Goal: Find specific page/section: Find specific page/section

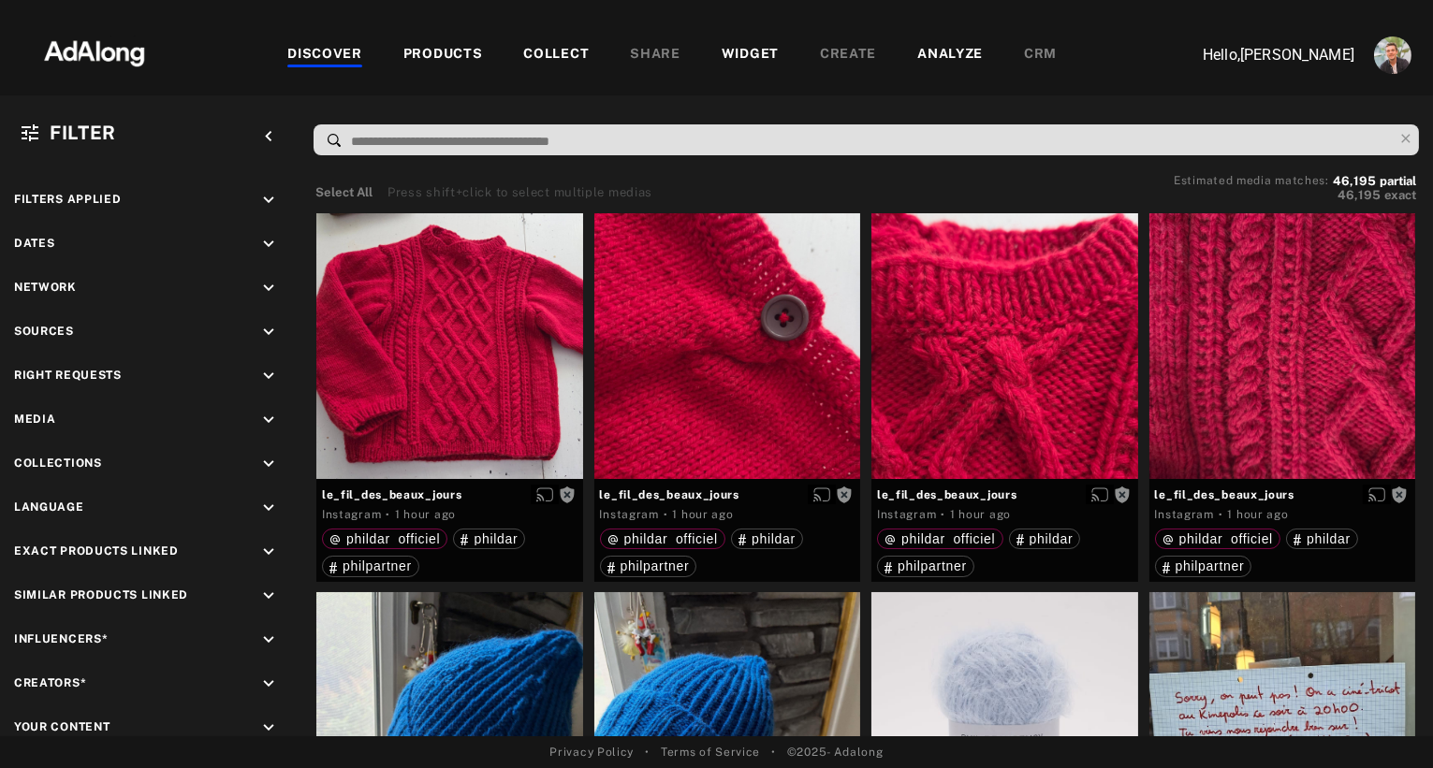
click at [536, 57] on div "COLLECT" at bounding box center [556, 55] width 66 height 22
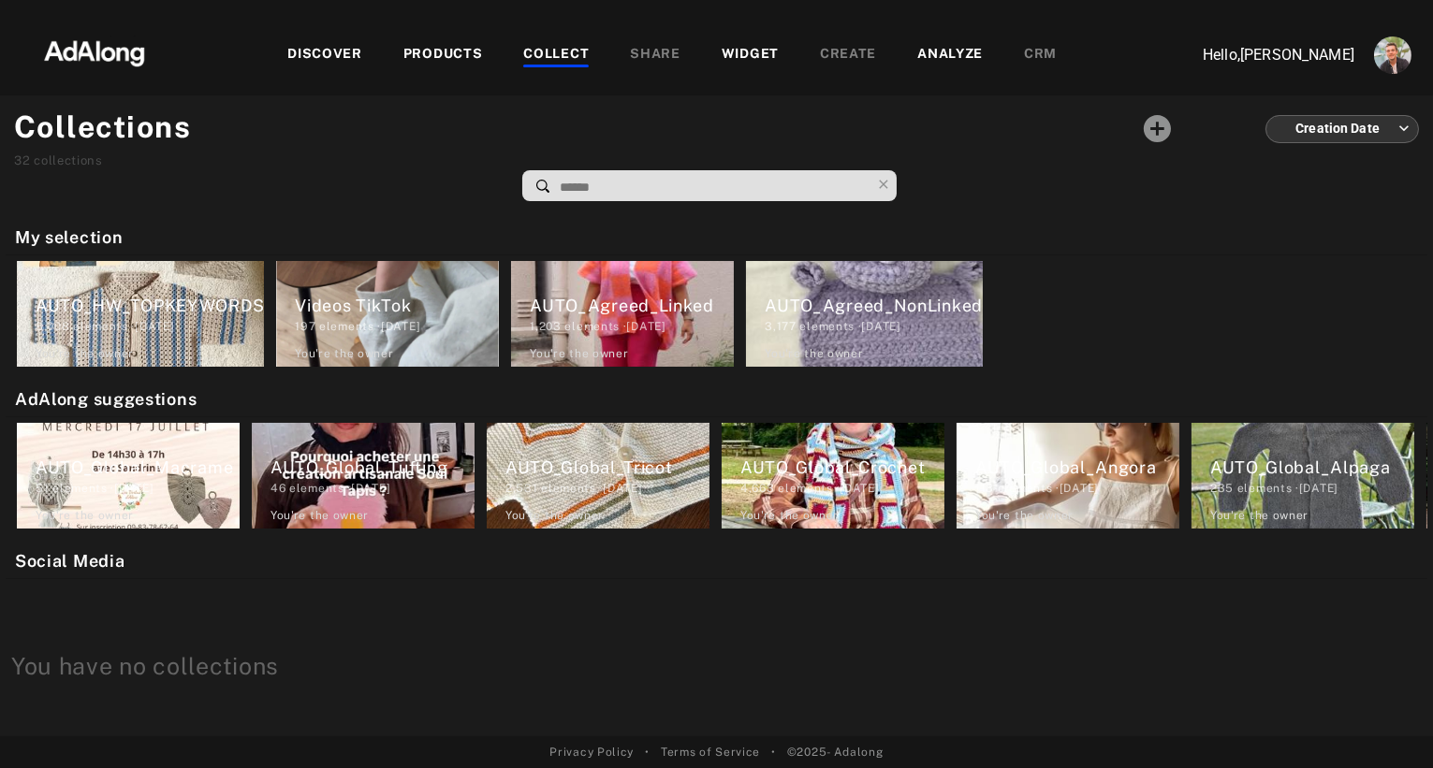
click at [443, 54] on div "PRODUCTS" at bounding box center [443, 55] width 80 height 22
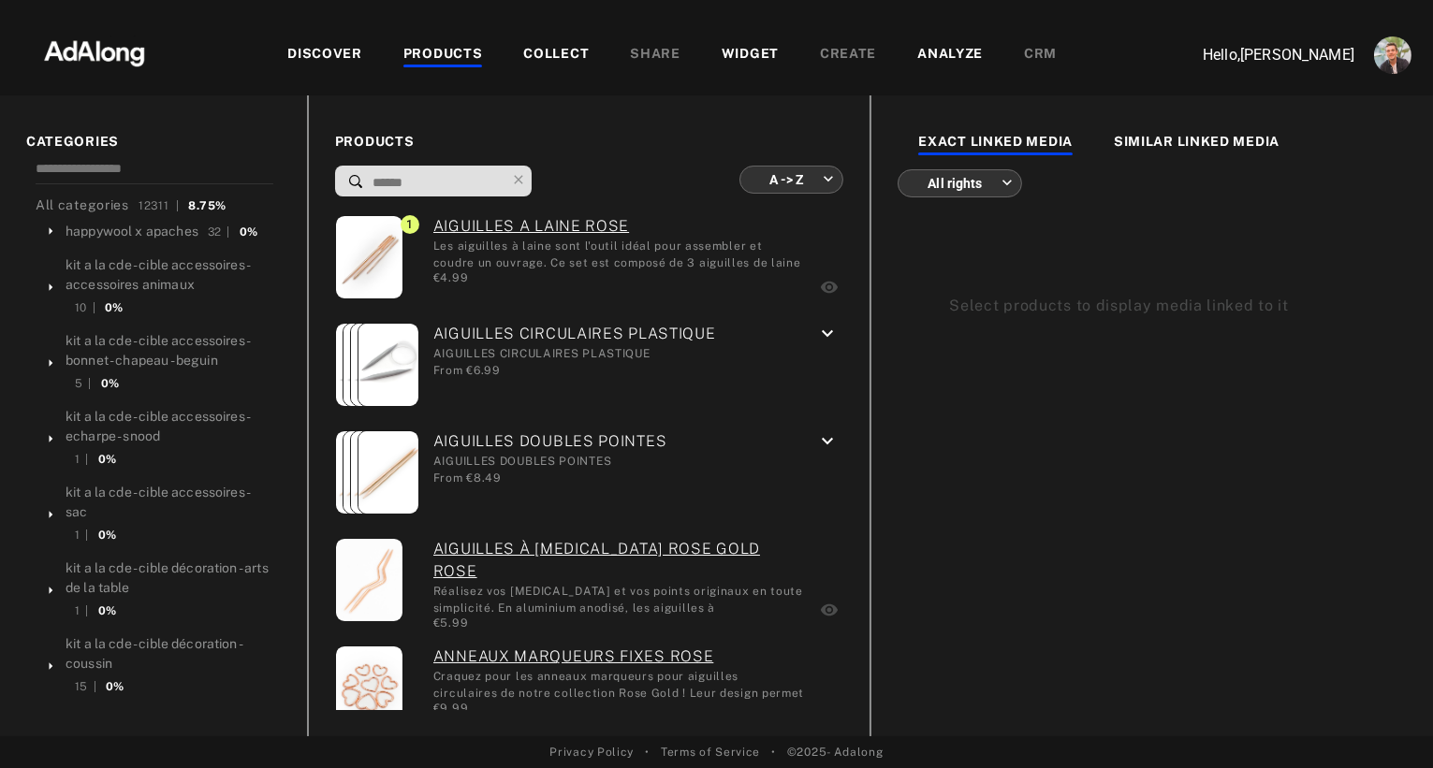
click at [543, 49] on div "COLLECT" at bounding box center [556, 55] width 66 height 22
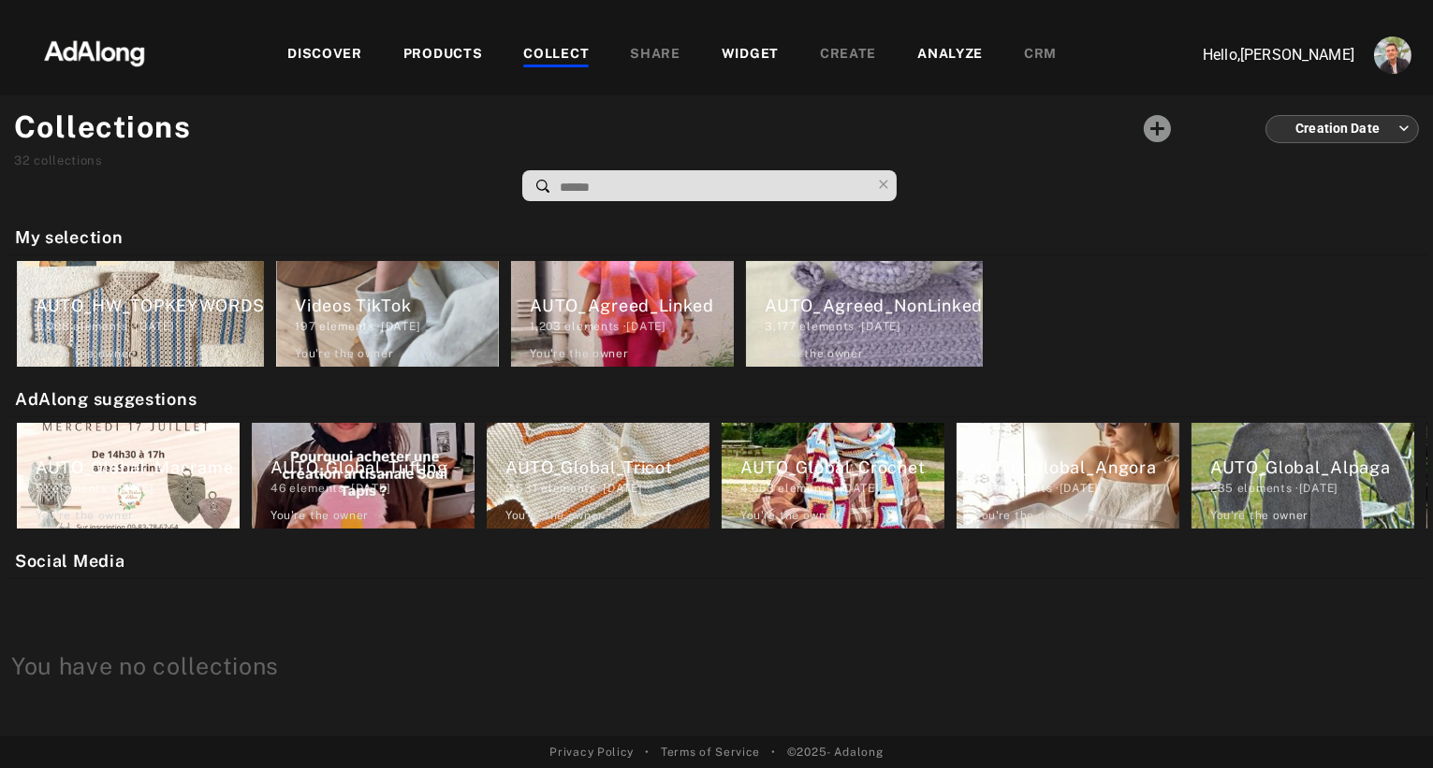
click at [110, 65] on img at bounding box center [94, 51] width 165 height 56
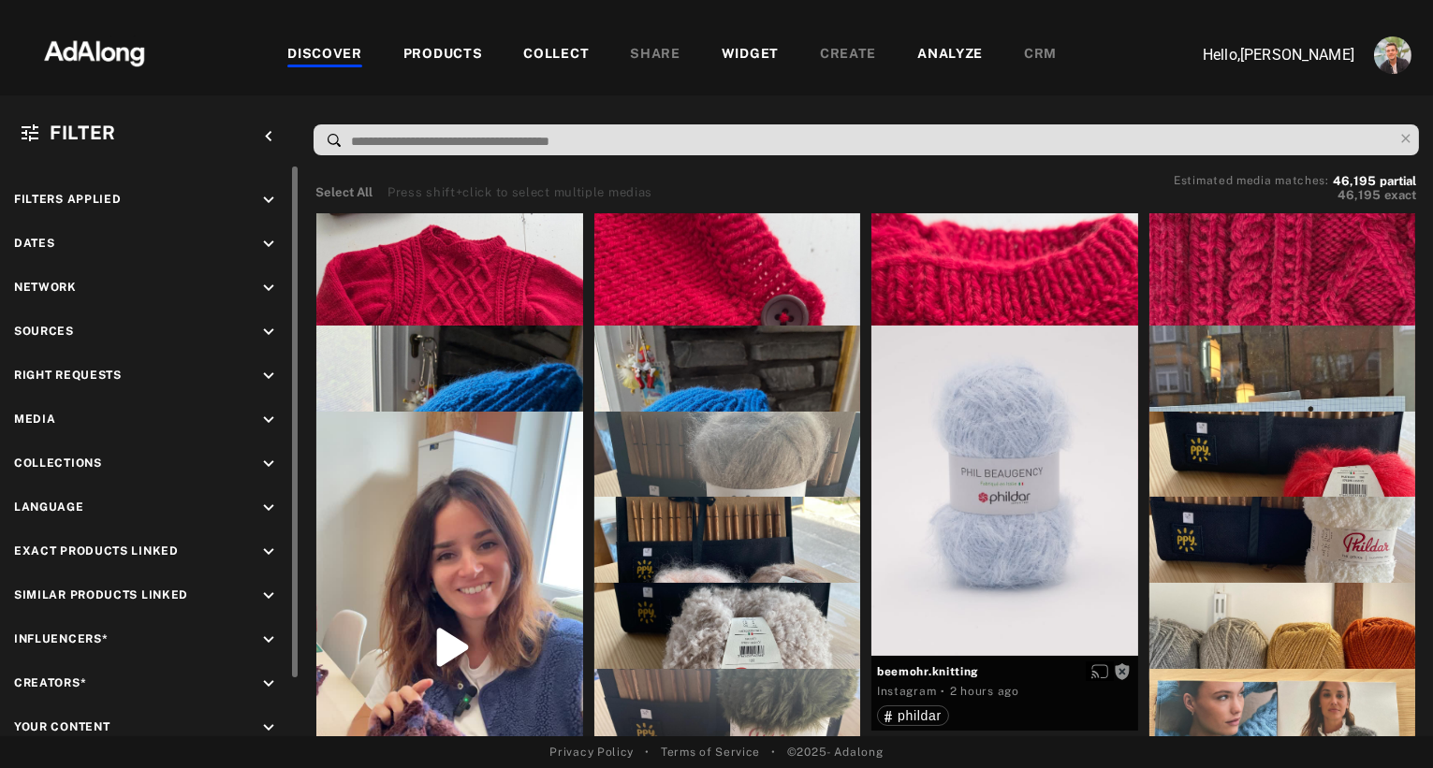
click at [267, 370] on icon "keyboard_arrow_down" at bounding box center [268, 376] width 21 height 21
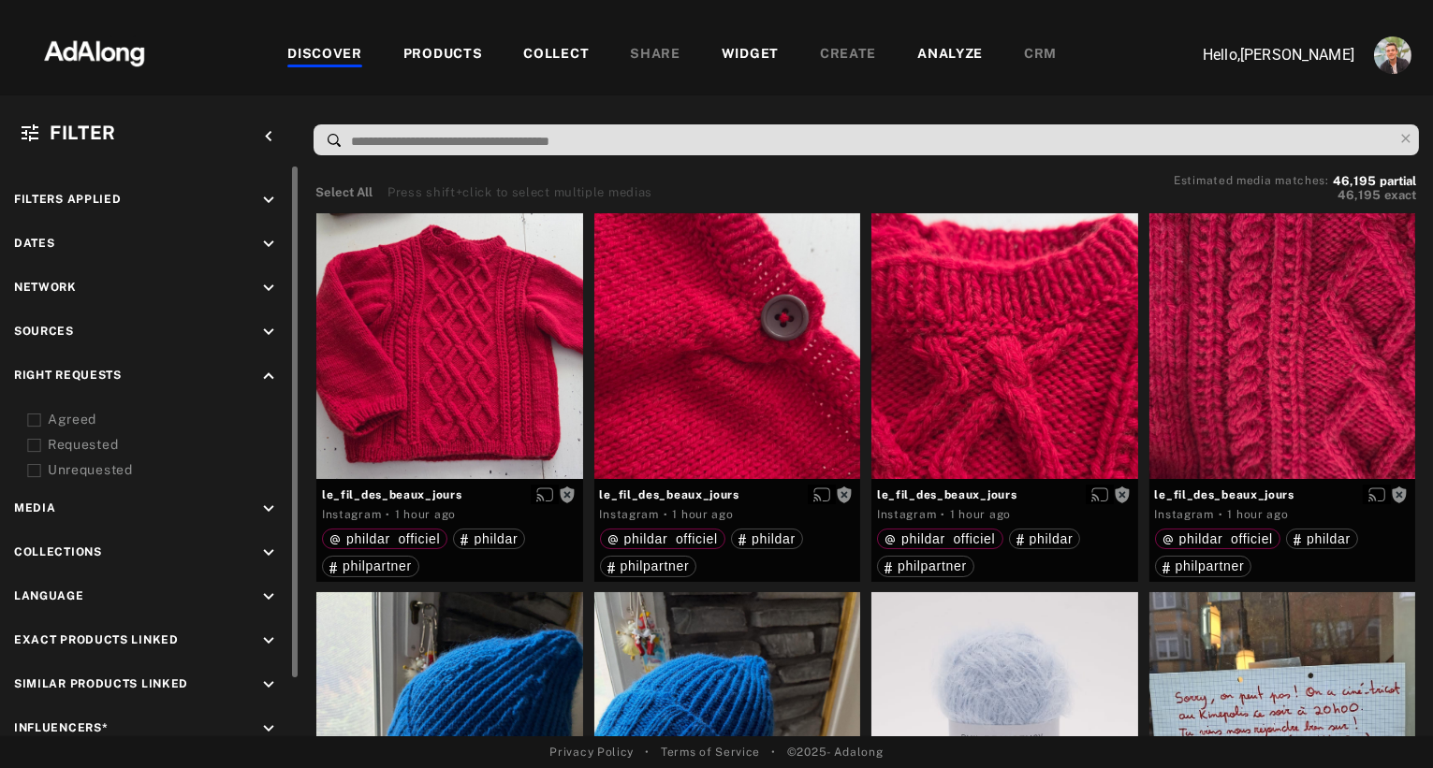
click at [74, 412] on div "Agreed" at bounding box center [167, 420] width 238 height 20
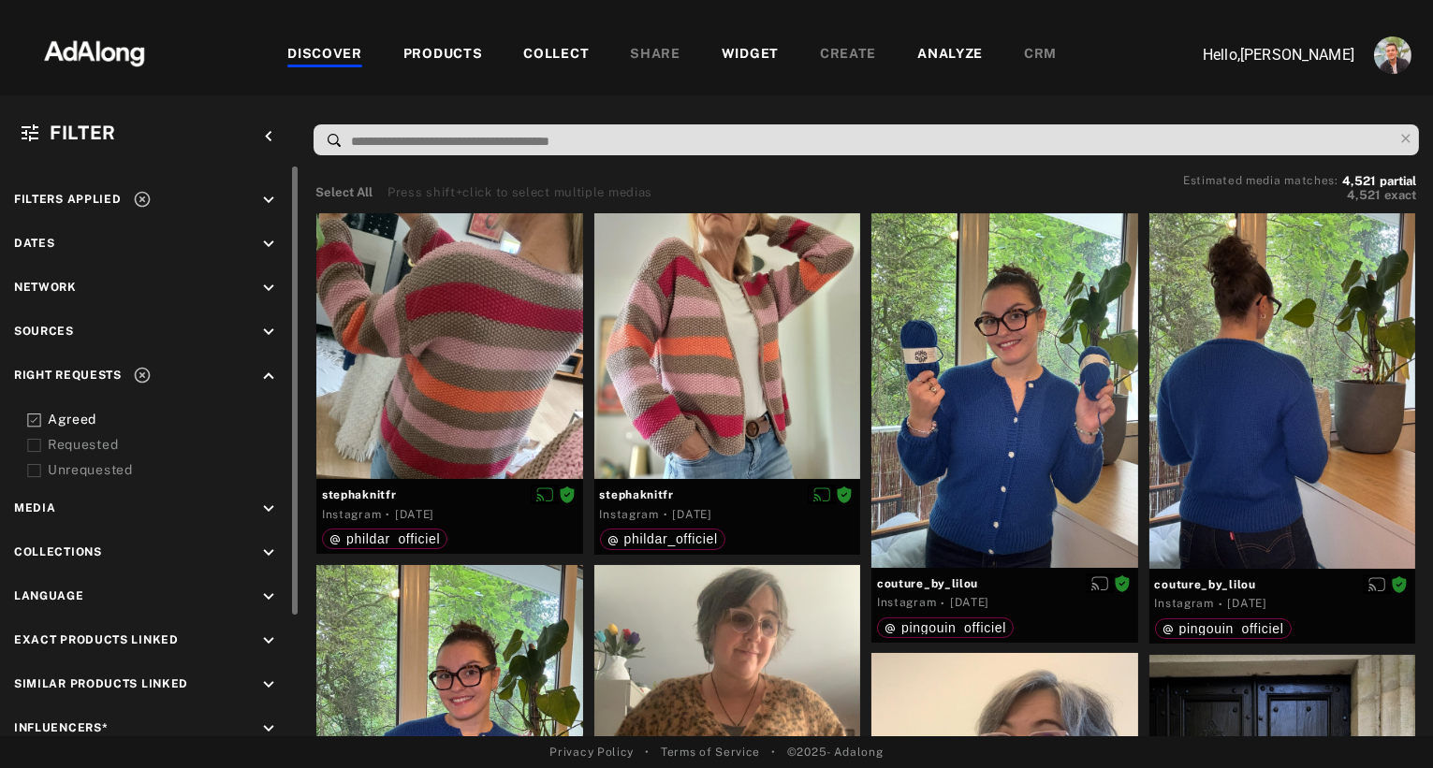
scroll to position [153, 0]
